Goal: Ask a question

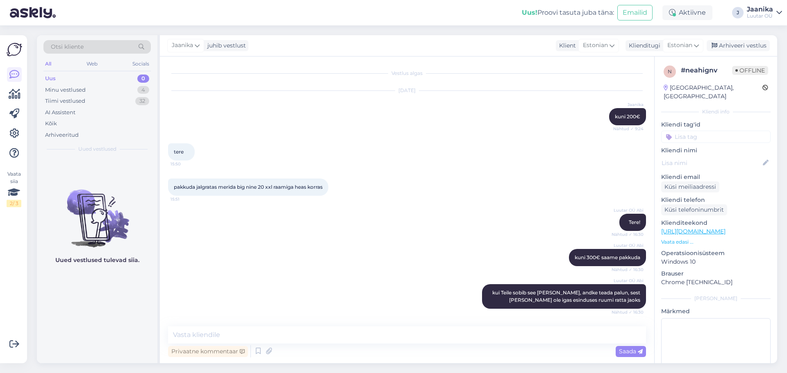
scroll to position [4512, 0]
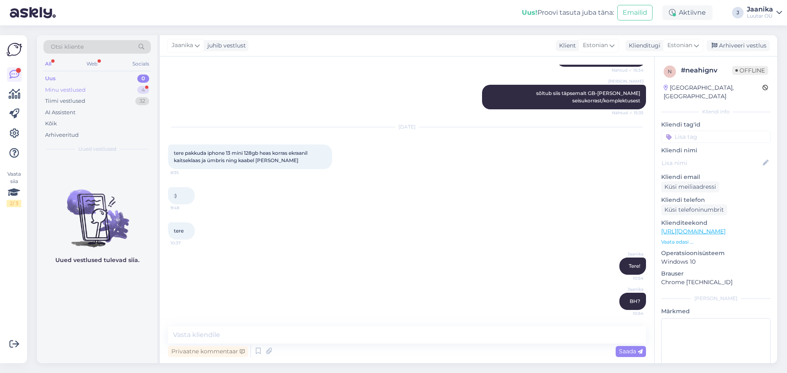
click at [59, 91] on div "Minu vestlused" at bounding box center [65, 90] width 41 height 8
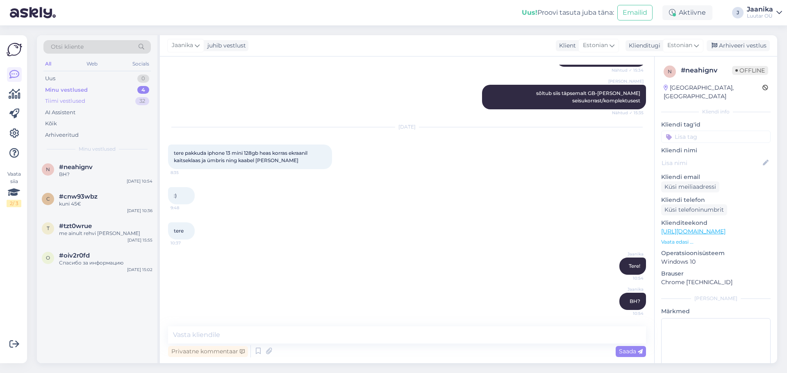
click at [60, 100] on div "Tiimi vestlused" at bounding box center [65, 101] width 40 height 8
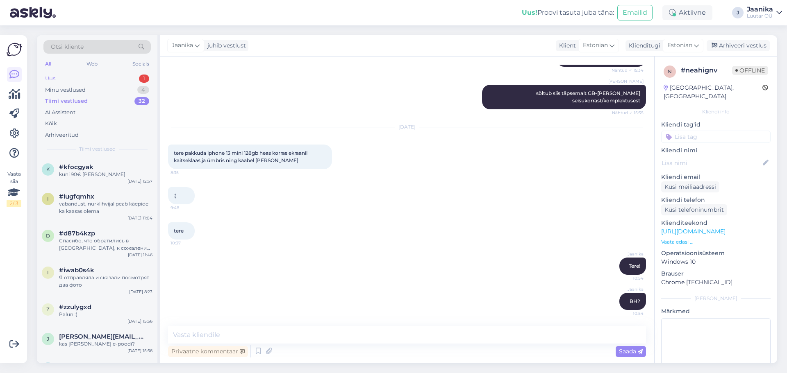
click at [92, 75] on div "Uus 1" at bounding box center [96, 78] width 107 height 11
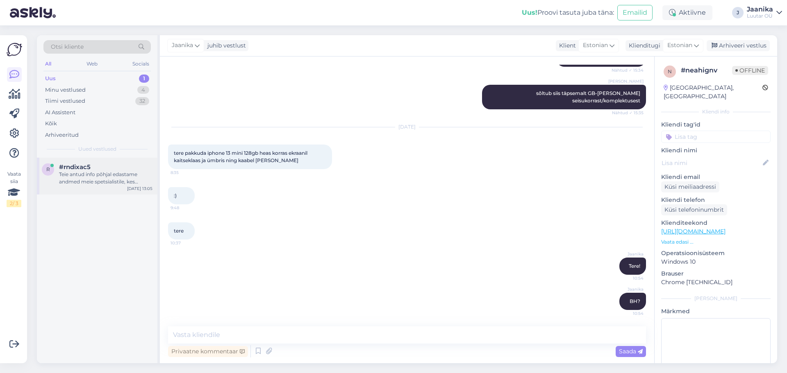
click at [94, 173] on div "Teie antud info põhjal edastame andmed meie spetsialistile, kes vaatab need [PE…" at bounding box center [105, 178] width 93 height 15
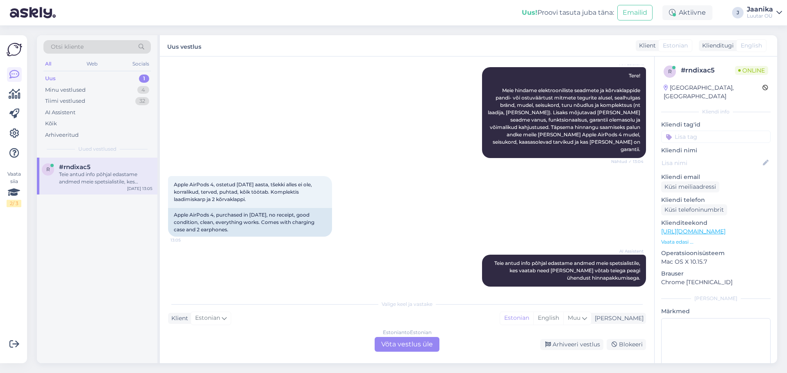
click at [384, 344] on div "Estonian to Estonian Võta vestlus üle" at bounding box center [407, 344] width 65 height 15
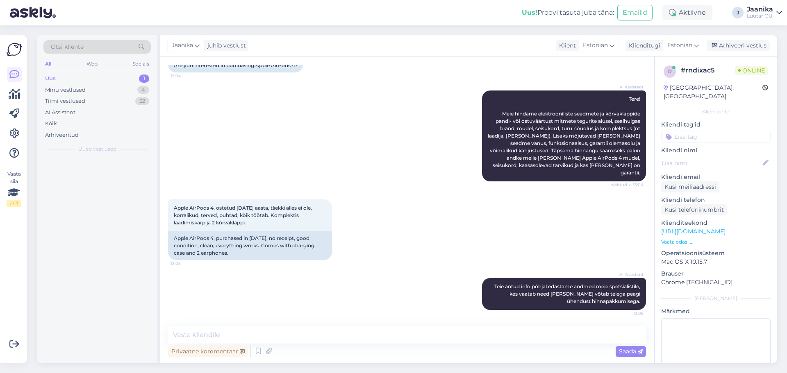
scroll to position [74, 0]
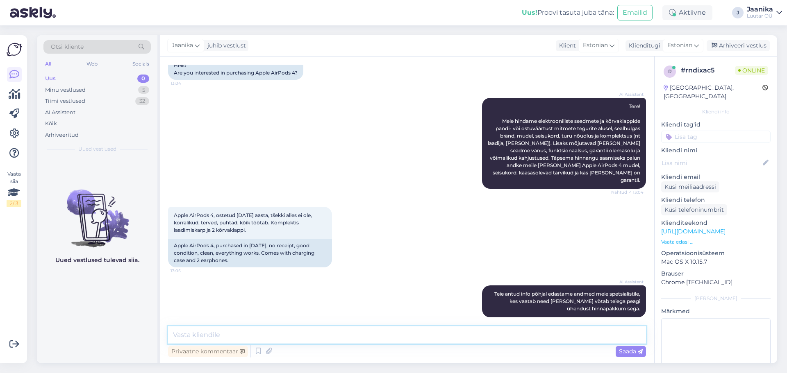
click at [351, 330] on textarea at bounding box center [407, 335] width 478 height 17
type textarea "Tere!"
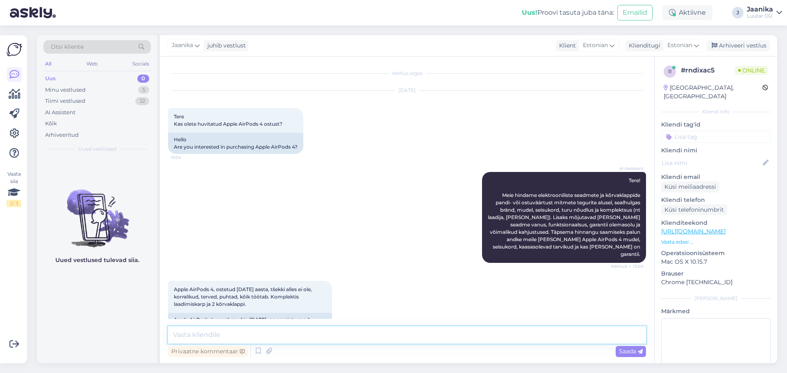
scroll to position [109, 0]
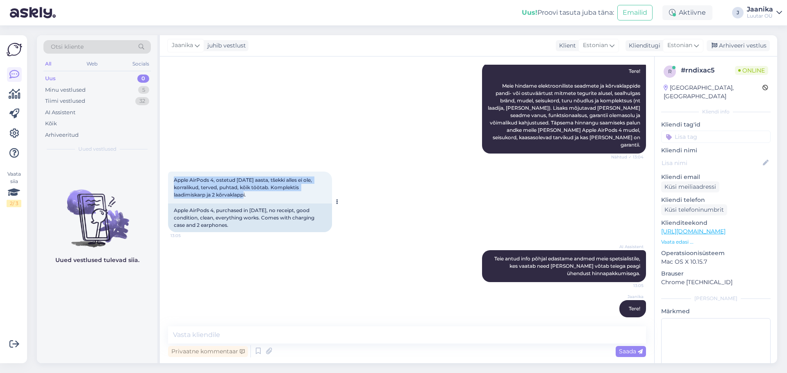
drag, startPoint x: 175, startPoint y: 170, endPoint x: 249, endPoint y: 186, distance: 76.4
click at [249, 186] on div "Apple AirPods 4, ostetud [DATE] aasta, tšekki alles ei ole, korralikud, terved,…" at bounding box center [250, 188] width 164 height 32
copy span "Apple AirPods 4, ostetud [DATE] aasta, tšekki alles ei ole, korralikud, terved,…"
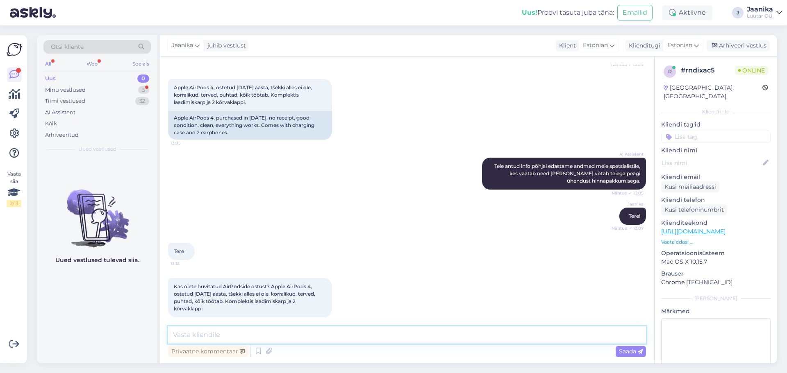
click at [277, 337] on textarea at bounding box center [407, 335] width 478 height 17
type textarea "uurin"
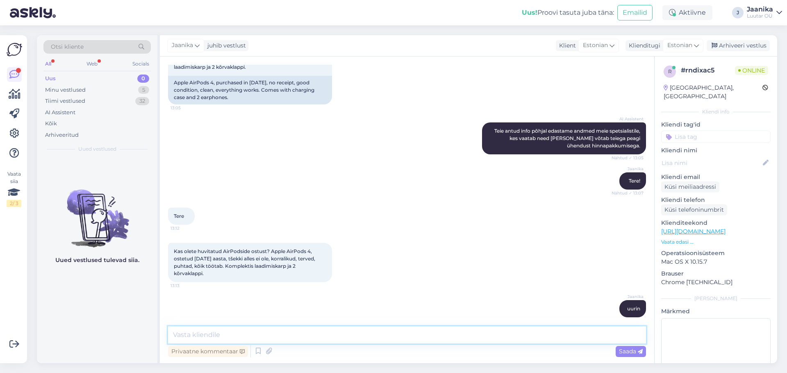
click at [328, 332] on textarea at bounding box center [407, 335] width 478 height 17
type textarea "kuni 50€"
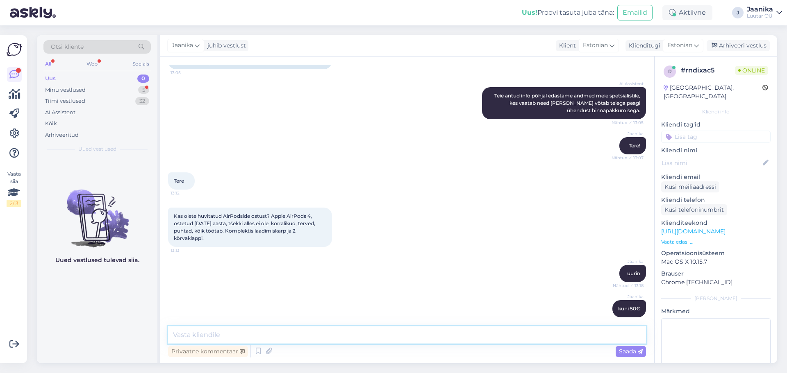
scroll to position [308, 0]
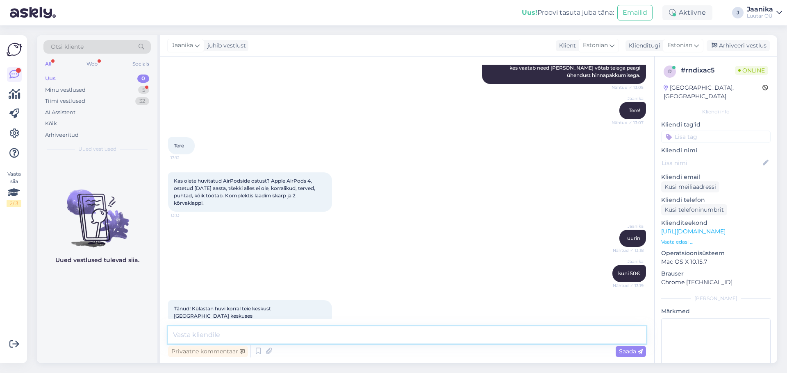
click at [281, 334] on textarea at bounding box center [407, 335] width 478 height 17
type textarea "Palun"
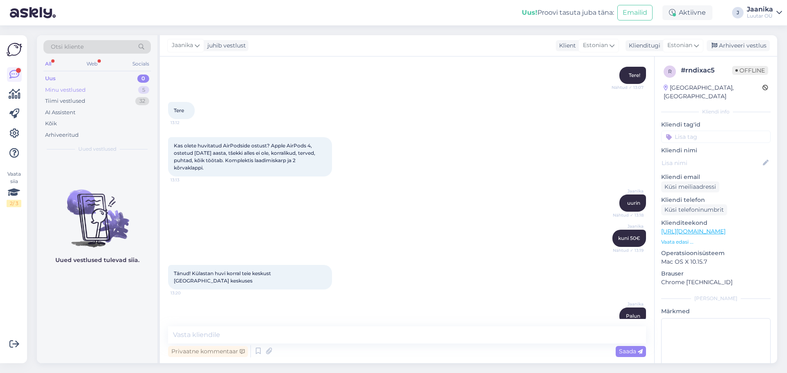
click at [67, 89] on div "Minu vestlused" at bounding box center [65, 90] width 41 height 8
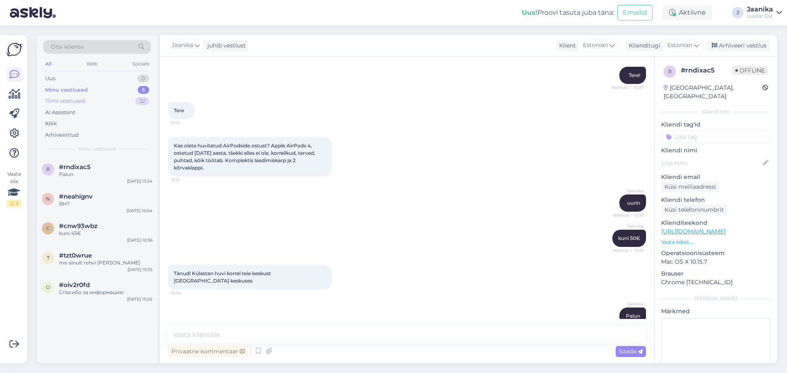
click at [73, 103] on div "Tiimi vestlused" at bounding box center [65, 101] width 40 height 8
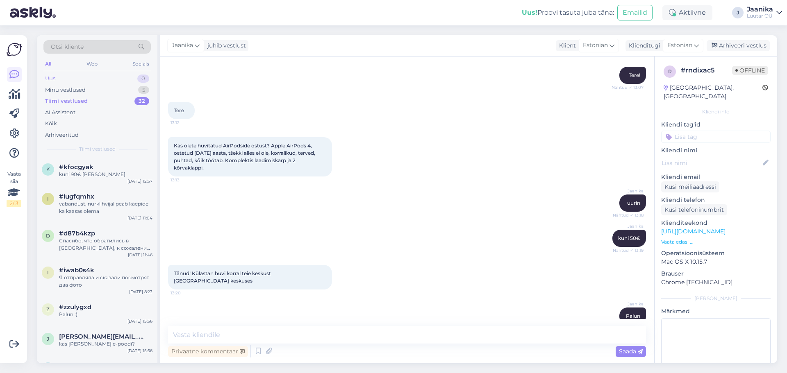
click at [62, 75] on div "Uus 0" at bounding box center [96, 78] width 107 height 11
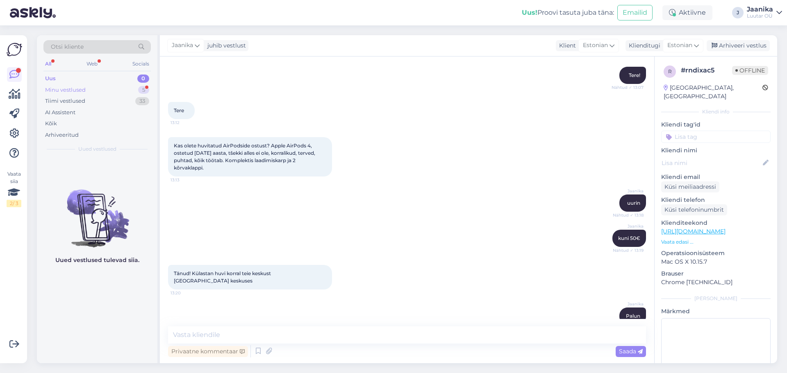
click at [82, 93] on div "Minu vestlused" at bounding box center [65, 90] width 41 height 8
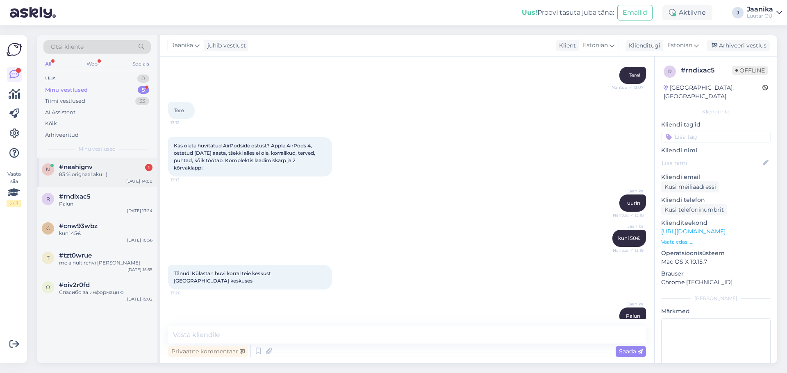
click at [86, 166] on span "#neahignv" at bounding box center [76, 167] width 34 height 7
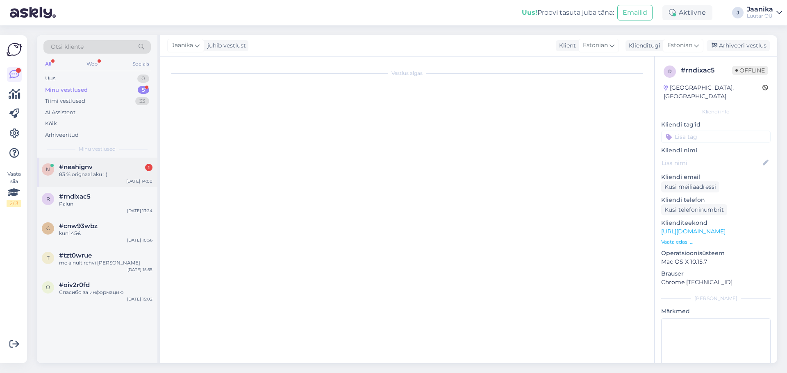
scroll to position [4441, 0]
